Goal: Information Seeking & Learning: Find specific fact

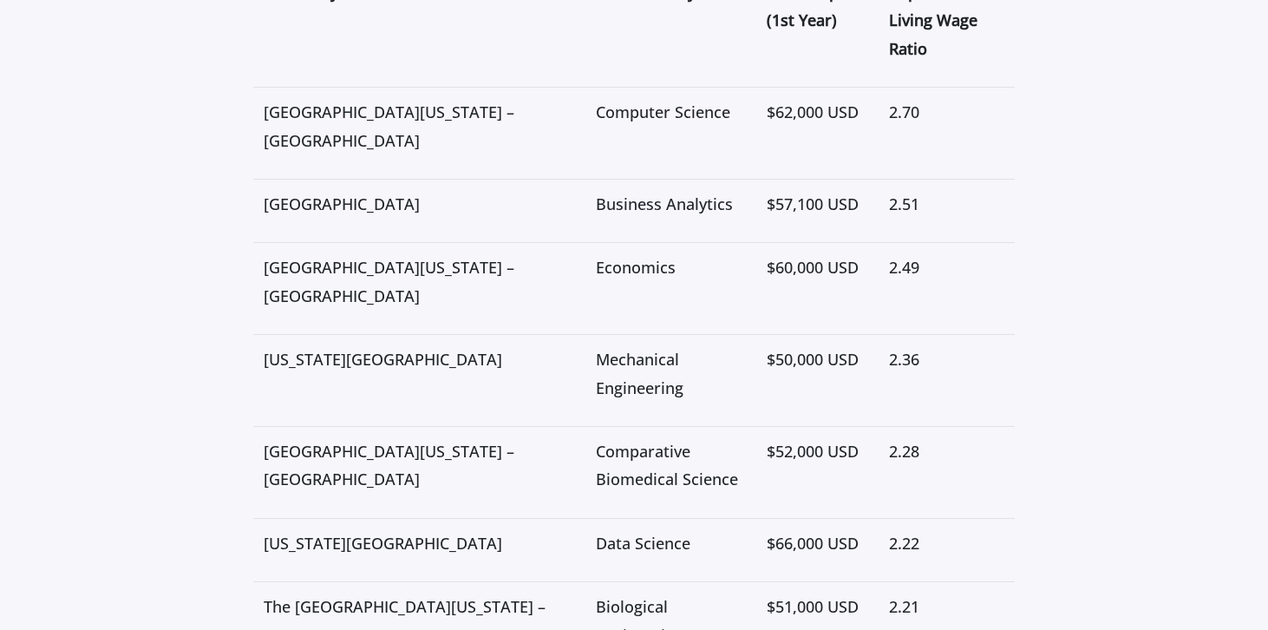
scroll to position [3490, 0]
drag, startPoint x: 469, startPoint y: 85, endPoint x: 266, endPoint y: 75, distance: 203.3
click at [266, 102] on span "[GEOGRAPHIC_DATA][US_STATE] – [GEOGRAPHIC_DATA]" at bounding box center [389, 126] width 251 height 49
click at [324, 111] on span "[GEOGRAPHIC_DATA][US_STATE] – [GEOGRAPHIC_DATA]" at bounding box center [389, 126] width 251 height 49
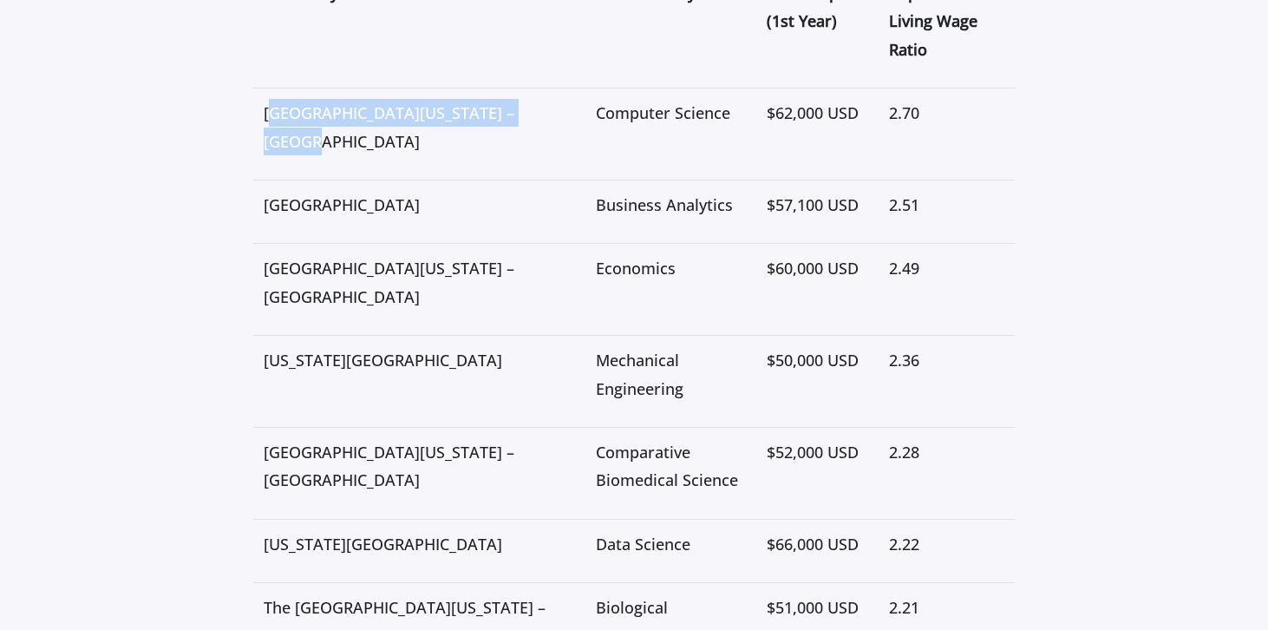
drag, startPoint x: 324, startPoint y: 111, endPoint x: 271, endPoint y: 93, distance: 56.0
click at [271, 102] on span "[GEOGRAPHIC_DATA][US_STATE] – [GEOGRAPHIC_DATA]" at bounding box center [389, 126] width 251 height 49
drag, startPoint x: 265, startPoint y: 88, endPoint x: 329, endPoint y: 116, distance: 69.5
click at [329, 116] on span "[GEOGRAPHIC_DATA][US_STATE] – [GEOGRAPHIC_DATA]" at bounding box center [389, 126] width 251 height 49
copy span "[GEOGRAPHIC_DATA][US_STATE] – [GEOGRAPHIC_DATA]"
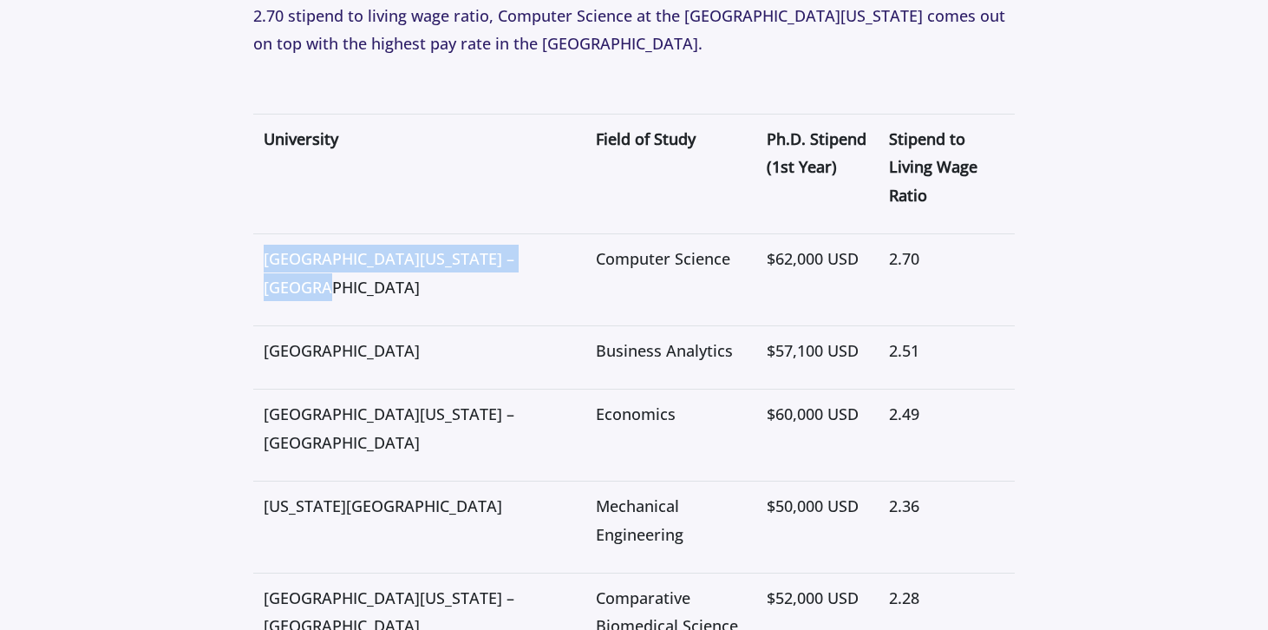
scroll to position [3370, 0]
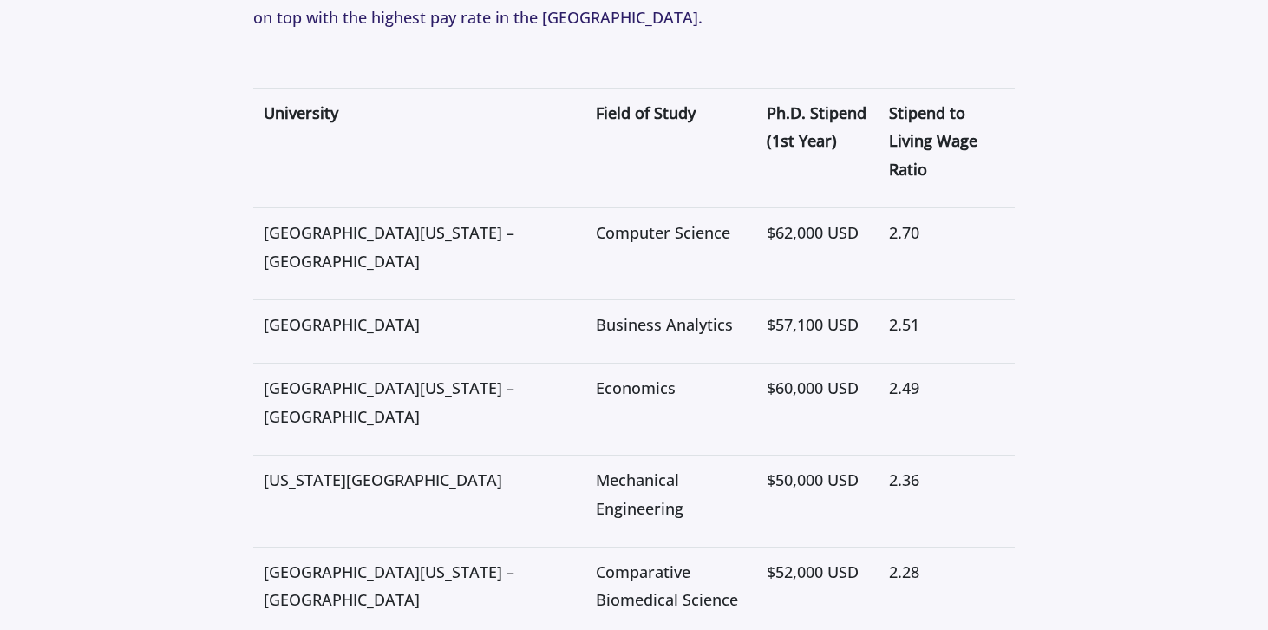
click at [954, 219] on p "2.70" at bounding box center [946, 233] width 115 height 28
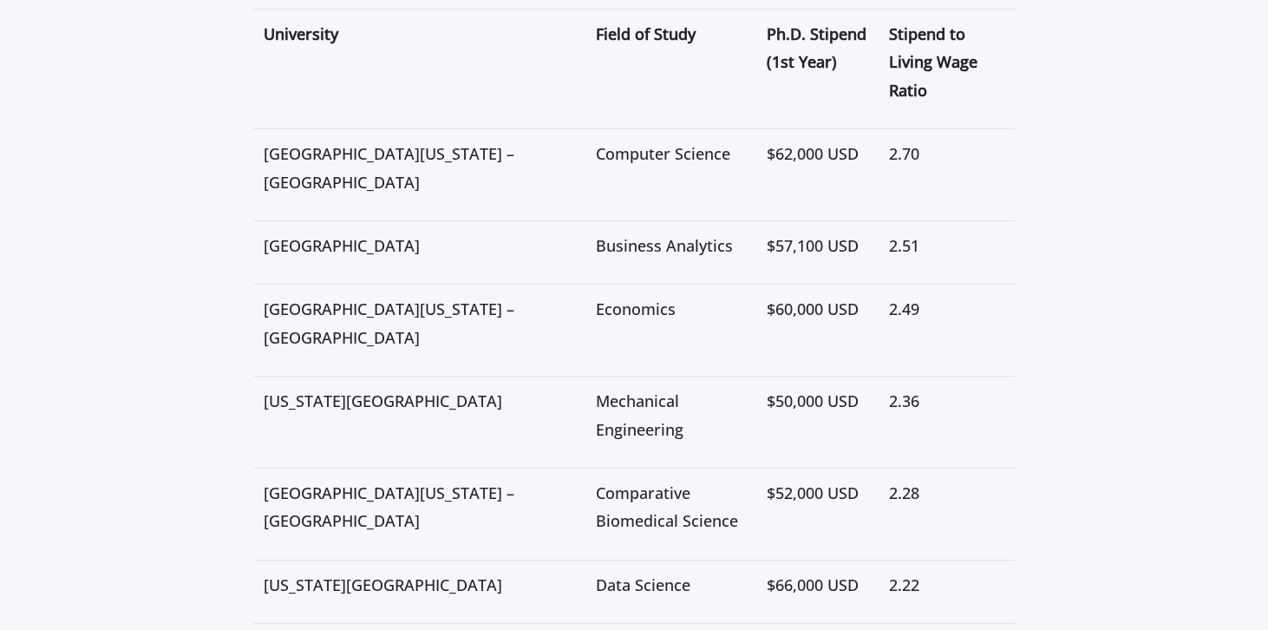
scroll to position [3469, 0]
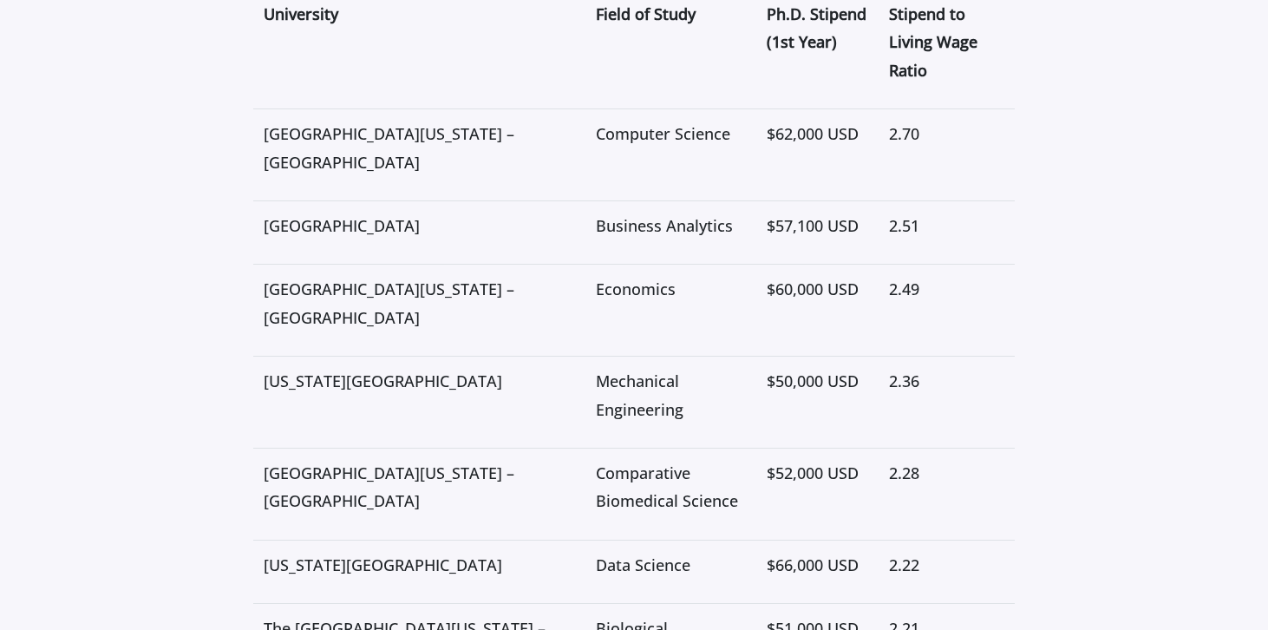
drag, startPoint x: 261, startPoint y: 195, endPoint x: 338, endPoint y: 220, distance: 80.9
click at [338, 220] on td "[GEOGRAPHIC_DATA]" at bounding box center [419, 232] width 332 height 63
copy p "[GEOGRAPHIC_DATA]"
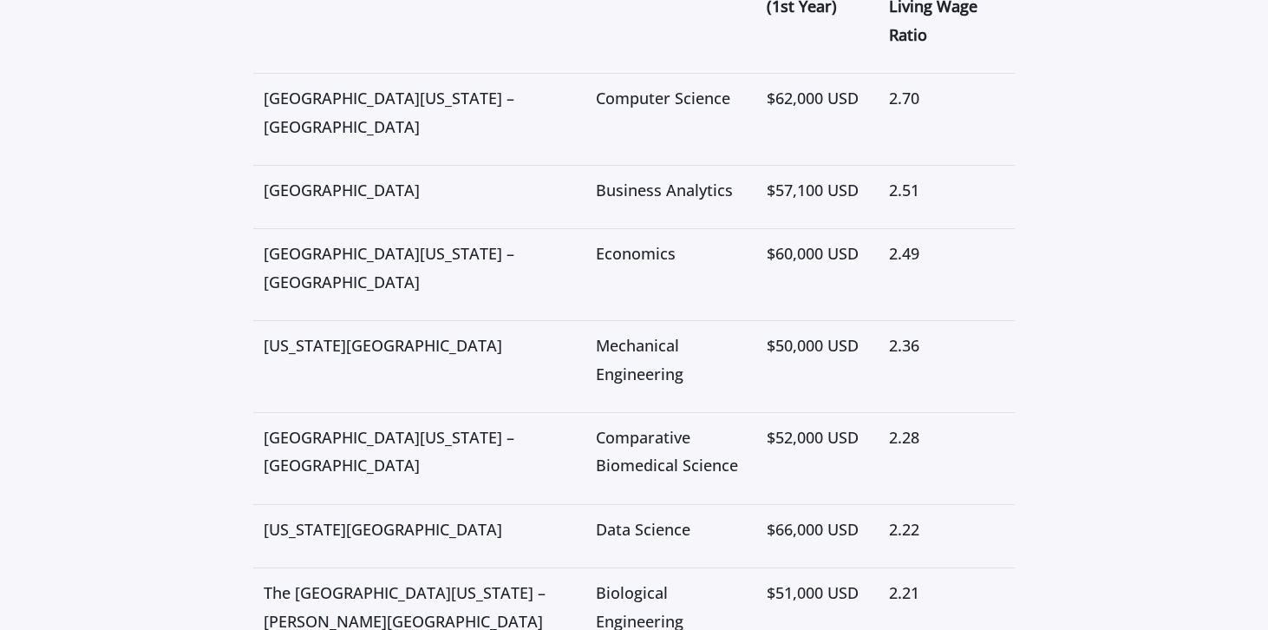
scroll to position [3510, 0]
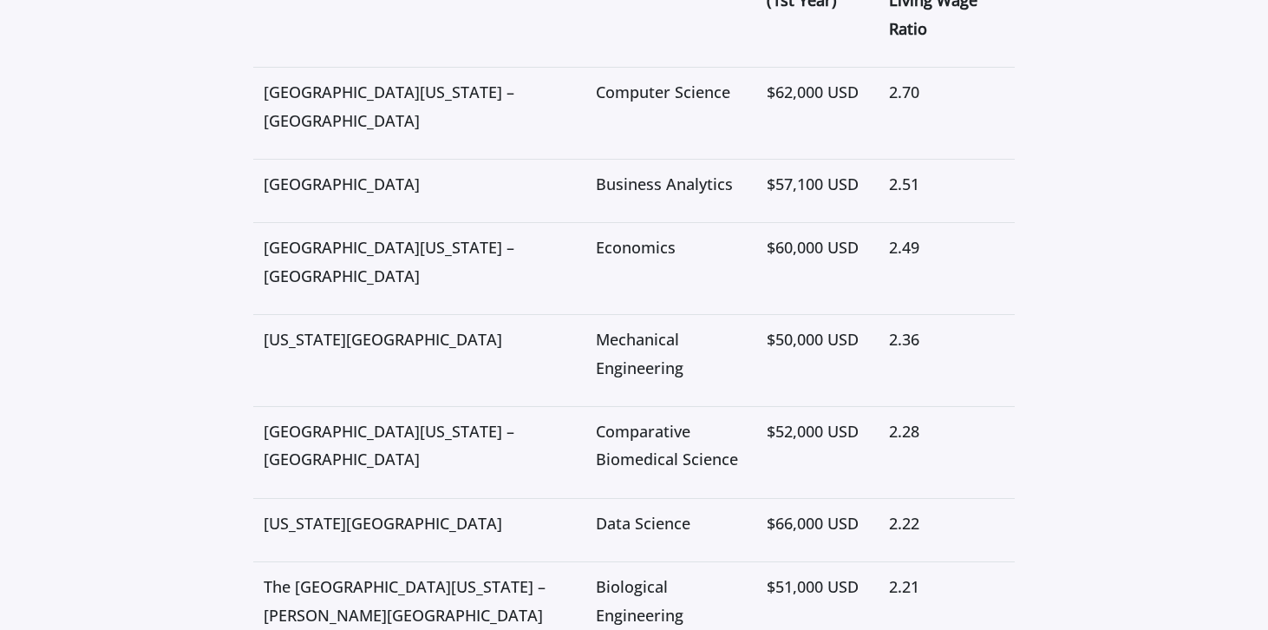
click at [390, 272] on p "[GEOGRAPHIC_DATA][US_STATE] – [GEOGRAPHIC_DATA]" at bounding box center [419, 261] width 311 height 56
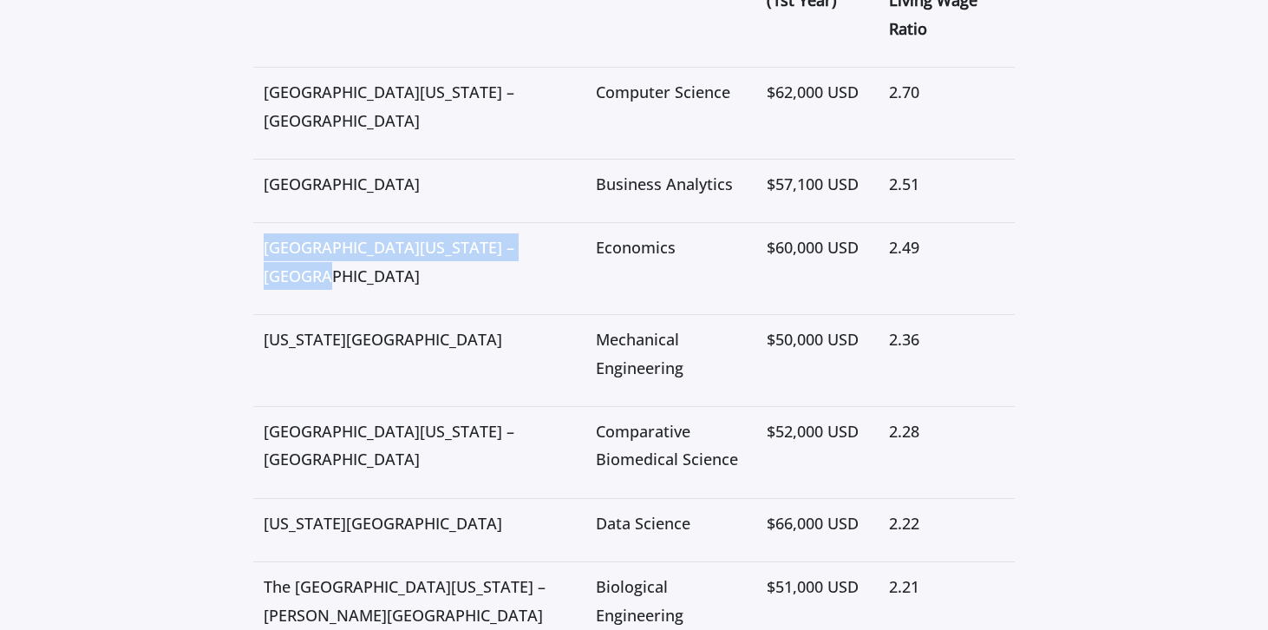
drag, startPoint x: 337, startPoint y: 276, endPoint x: 255, endPoint y: 243, distance: 88.0
click at [255, 243] on td "[GEOGRAPHIC_DATA][US_STATE] – [GEOGRAPHIC_DATA]" at bounding box center [419, 269] width 332 height 92
copy span "[GEOGRAPHIC_DATA][US_STATE] – [GEOGRAPHIC_DATA]"
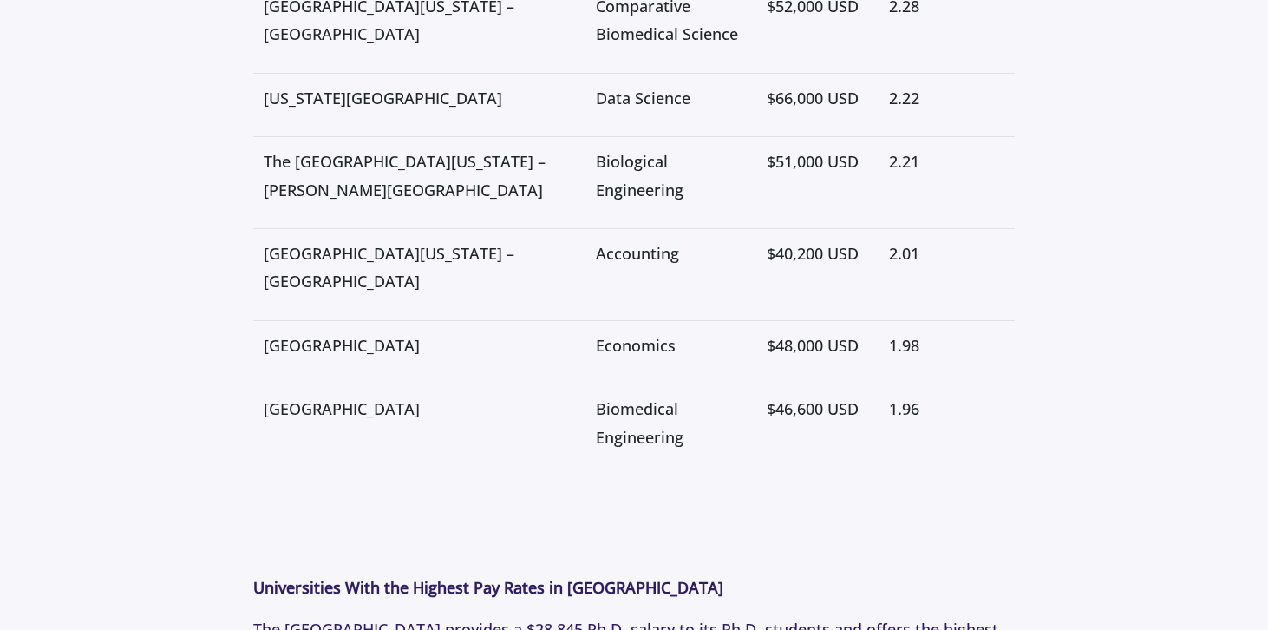
scroll to position [3961, 0]
